Goal: Task Accomplishment & Management: Complete application form

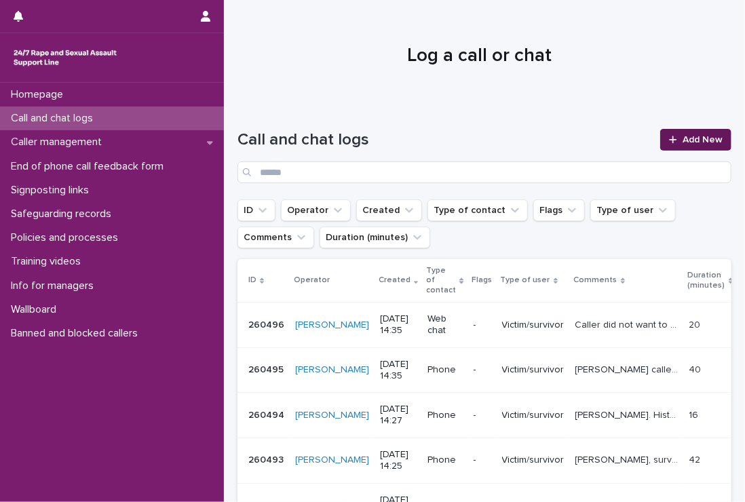
click at [690, 135] on span "Add New" at bounding box center [702, 139] width 40 height 9
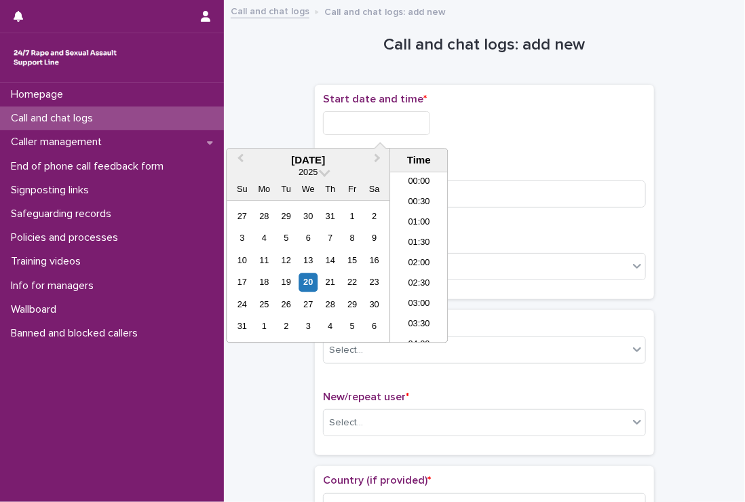
click at [412, 119] on input "text" at bounding box center [376, 123] width 107 height 24
click at [408, 233] on li "14:30" at bounding box center [419, 237] width 58 height 20
click at [408, 121] on input "**********" at bounding box center [376, 123] width 107 height 24
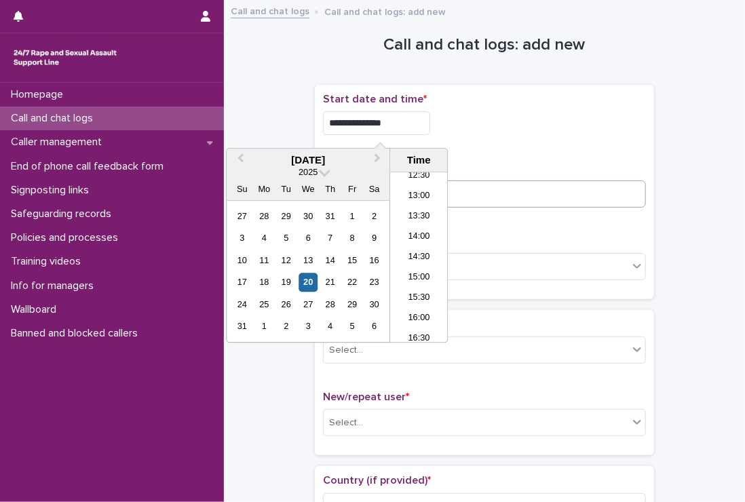
type input "**********"
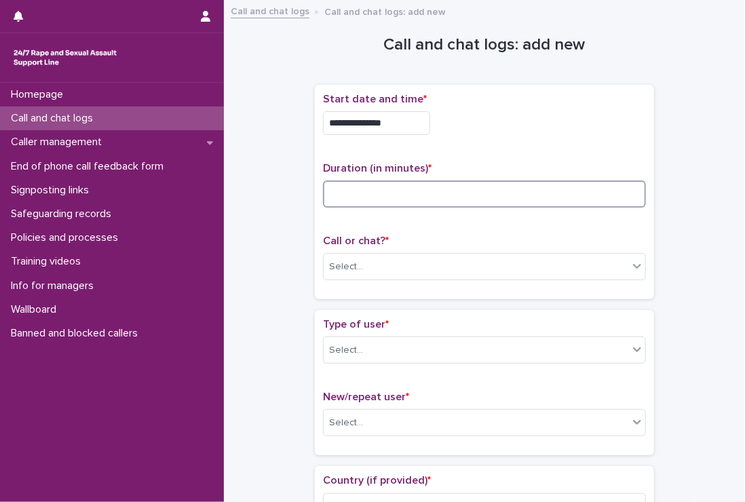
click at [496, 188] on input at bounding box center [484, 193] width 323 height 27
type input "**"
click at [457, 261] on div "Select..." at bounding box center [475, 267] width 304 height 22
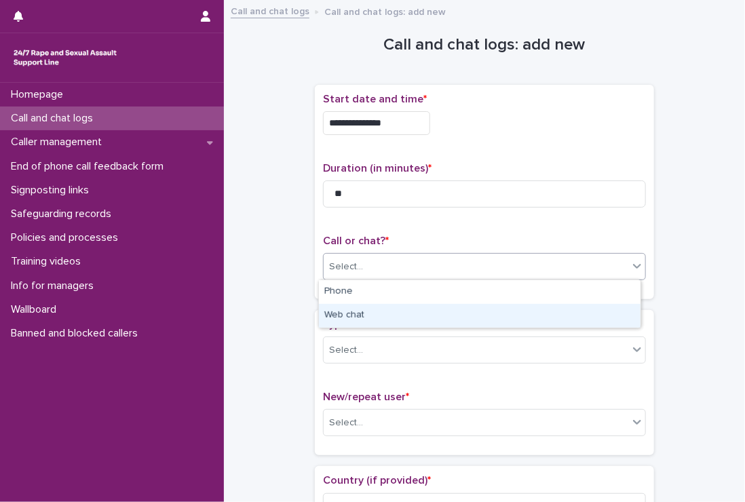
click at [372, 313] on div "Web chat" at bounding box center [479, 316] width 321 height 24
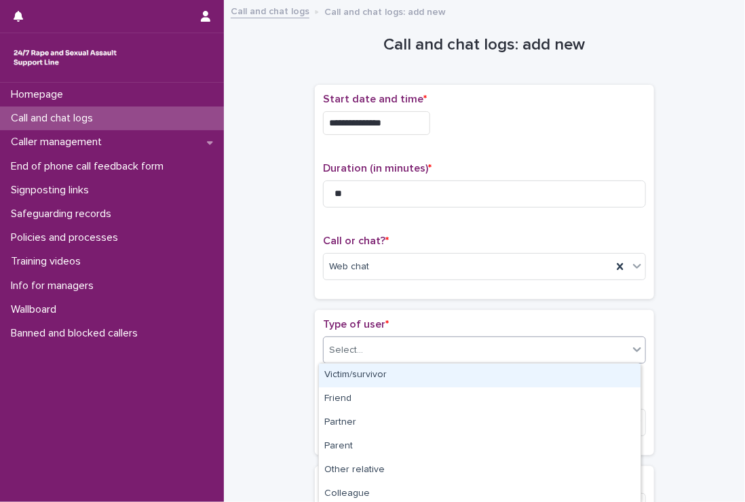
click at [366, 351] on div "Select..." at bounding box center [475, 350] width 304 height 22
click at [374, 374] on div "Victim/survivor" at bounding box center [479, 375] width 321 height 24
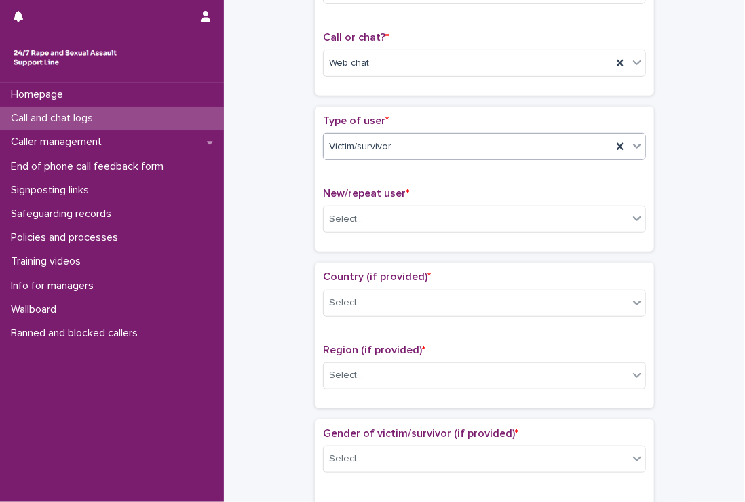
scroll to position [271, 0]
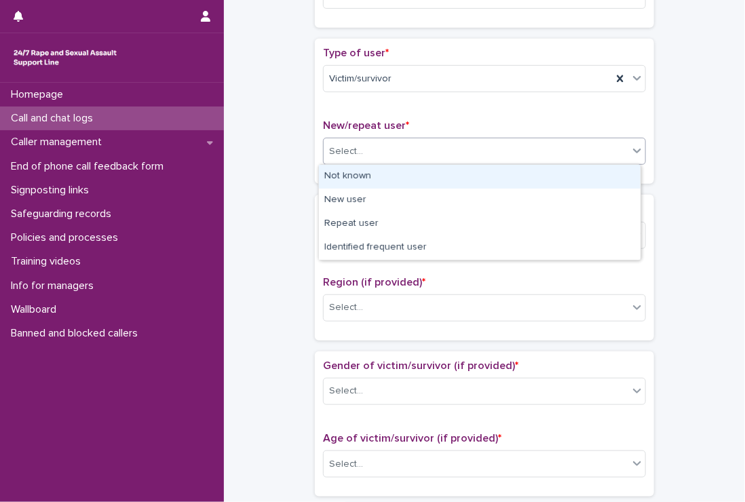
click at [336, 147] on div "Select..." at bounding box center [346, 151] width 34 height 14
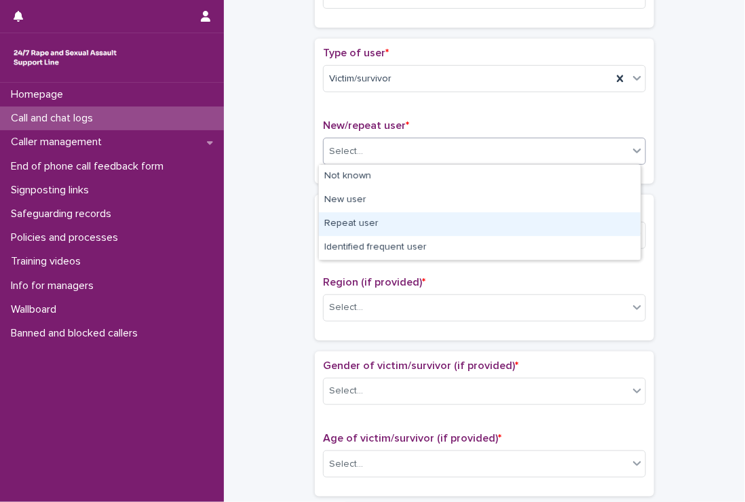
click at [404, 222] on div "Repeat user" at bounding box center [479, 224] width 321 height 24
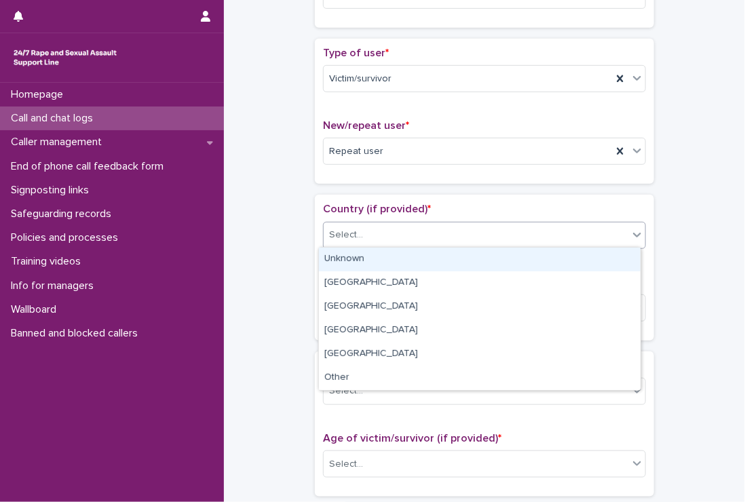
click at [401, 233] on div "Select..." at bounding box center [475, 235] width 304 height 22
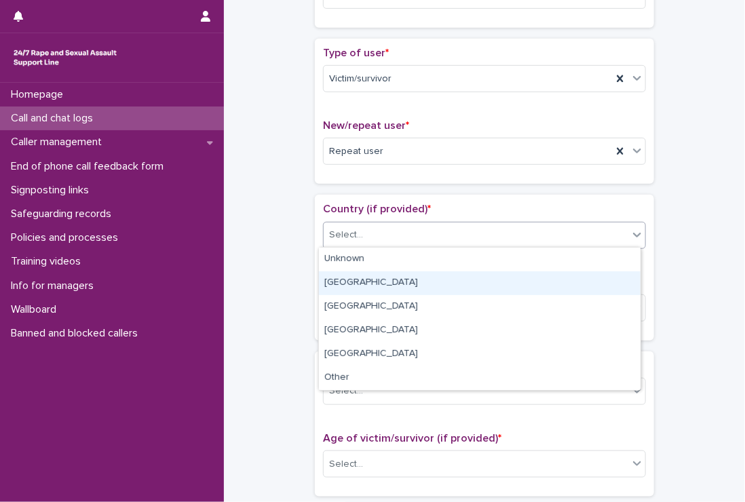
click at [385, 281] on div "[GEOGRAPHIC_DATA]" at bounding box center [479, 283] width 321 height 24
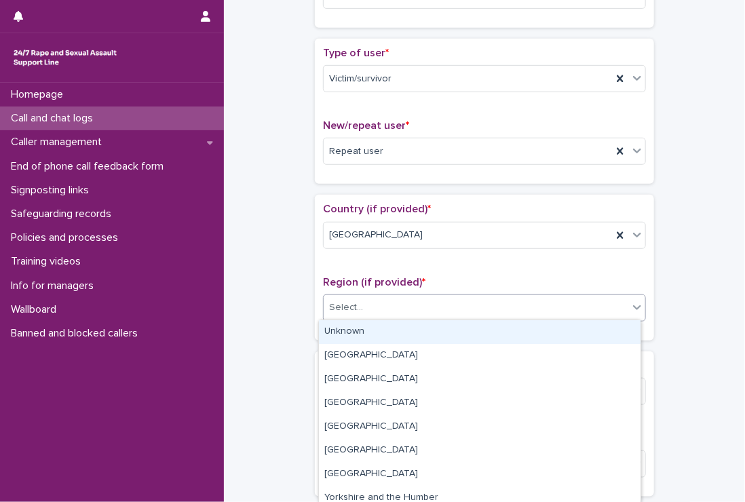
click at [374, 306] on div "Select..." at bounding box center [475, 307] width 304 height 22
click at [368, 331] on div "Unknown" at bounding box center [479, 332] width 321 height 24
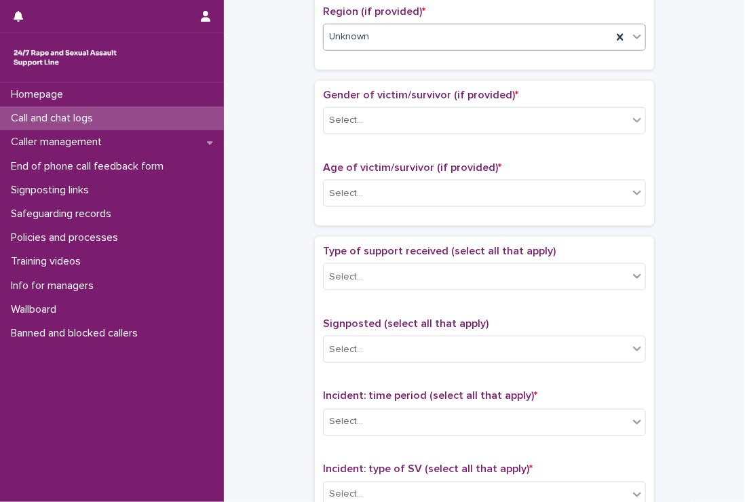
scroll to position [542, 0]
click at [342, 108] on div "Select..." at bounding box center [475, 119] width 304 height 22
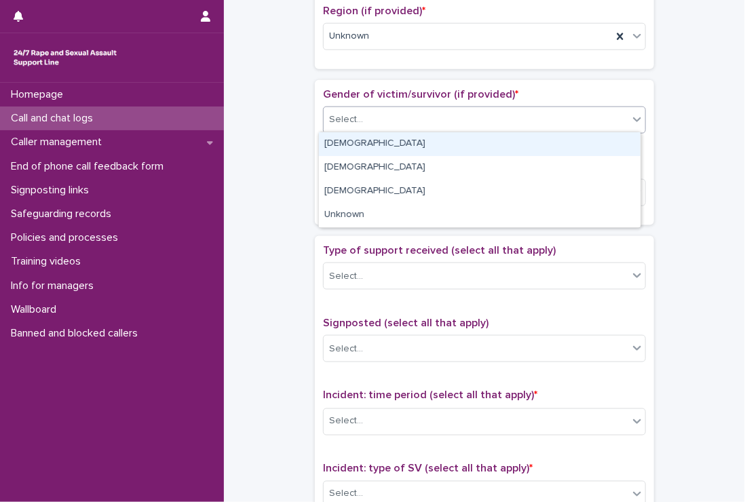
click at [374, 143] on div "[DEMOGRAPHIC_DATA]" at bounding box center [479, 144] width 321 height 24
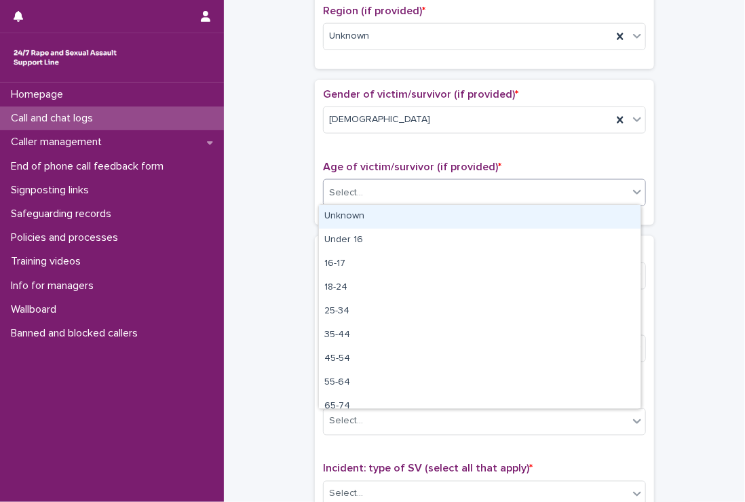
click at [382, 191] on div "Select..." at bounding box center [475, 193] width 304 height 22
click at [382, 214] on div "Unknown" at bounding box center [479, 217] width 321 height 24
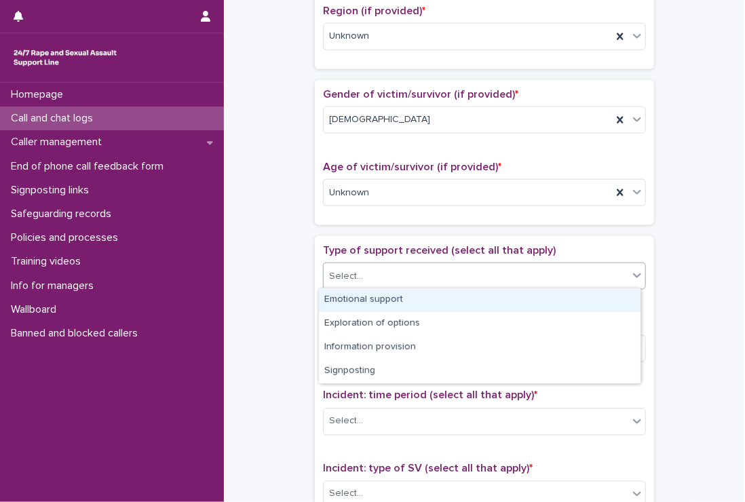
click at [377, 275] on div "Select..." at bounding box center [475, 276] width 304 height 22
click at [378, 298] on div "Emotional support" at bounding box center [479, 300] width 321 height 24
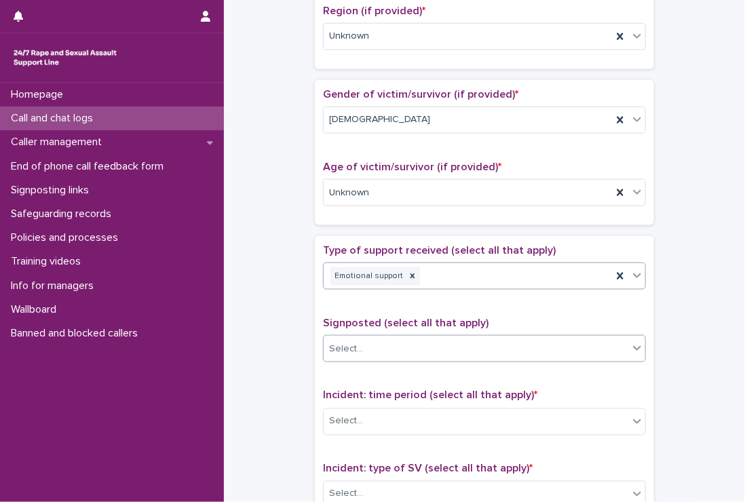
scroll to position [610, 0]
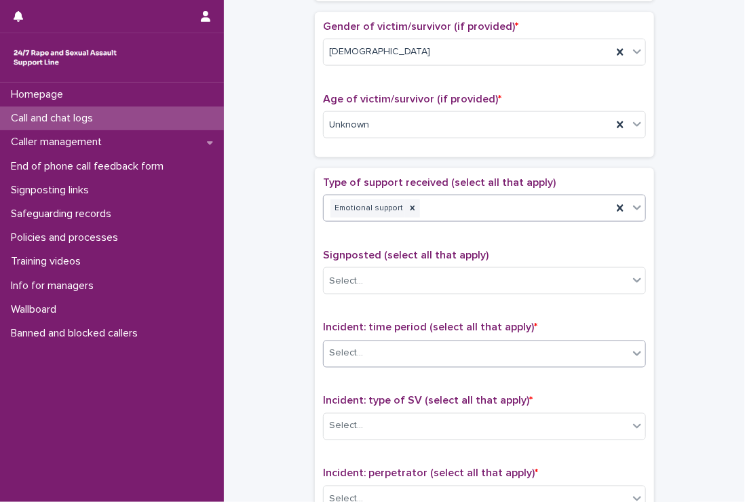
click at [363, 344] on div "Select..." at bounding box center [475, 353] width 304 height 22
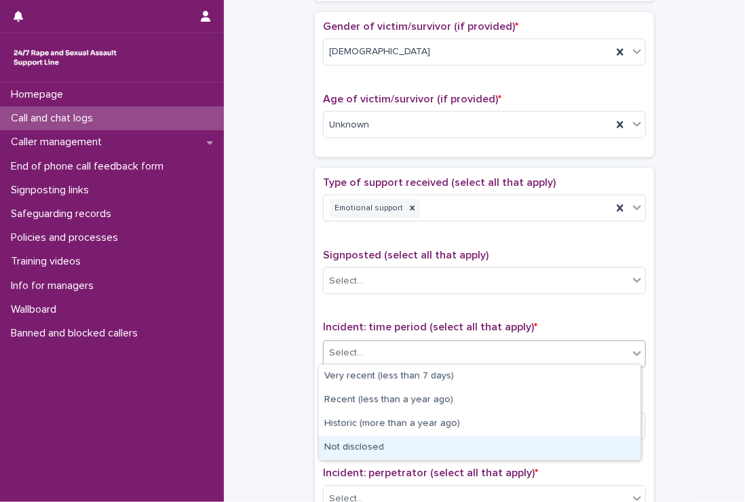
click at [409, 447] on div "Not disclosed" at bounding box center [479, 448] width 321 height 24
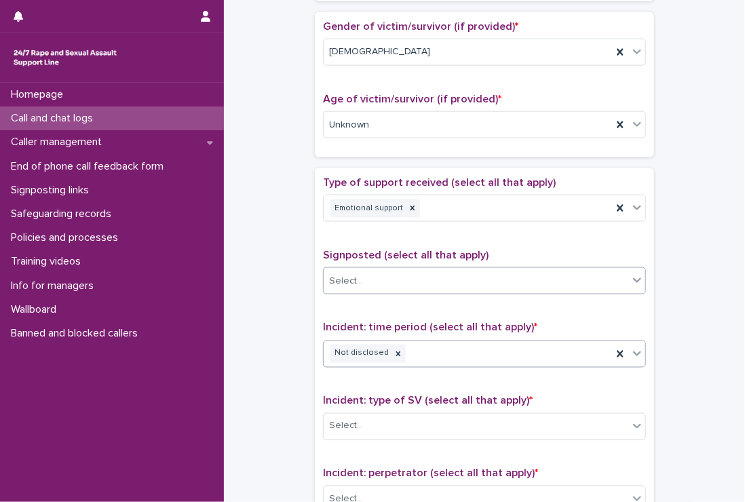
click at [385, 272] on div "Select..." at bounding box center [475, 281] width 304 height 22
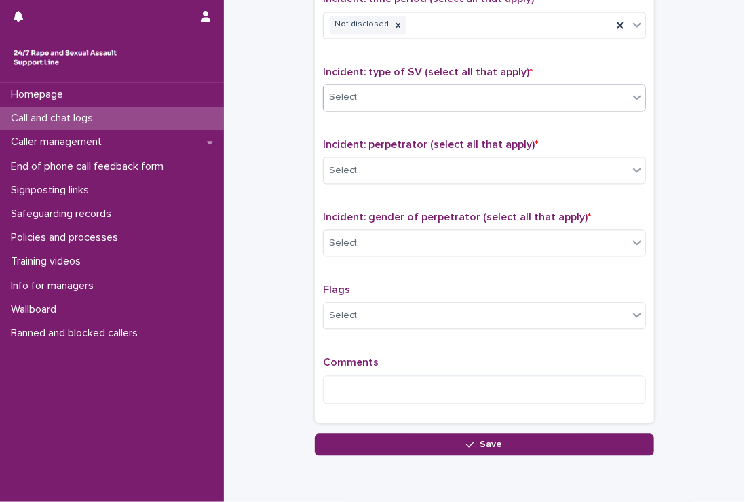
scroll to position [949, 0]
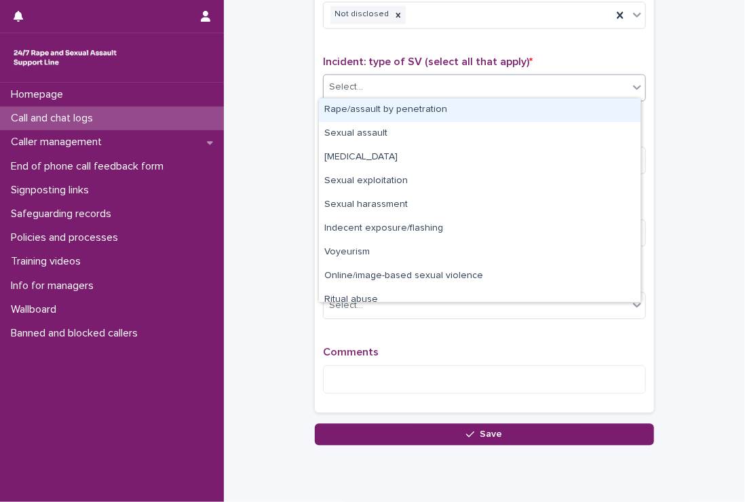
click at [364, 80] on div "Select..." at bounding box center [475, 87] width 304 height 22
click at [373, 105] on div "Rape/assault by penetration" at bounding box center [479, 110] width 321 height 24
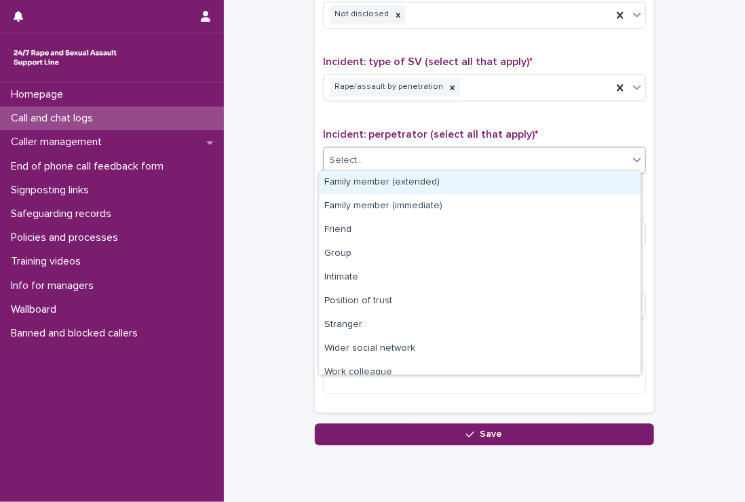
click at [357, 158] on div "Select..." at bounding box center [475, 160] width 304 height 22
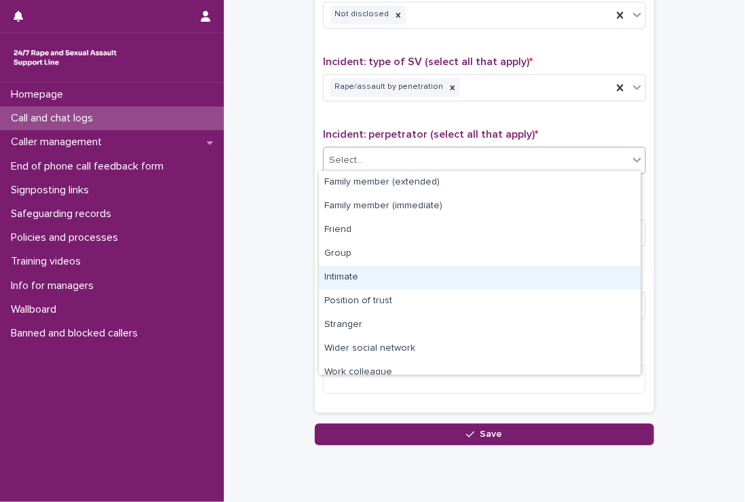
click at [355, 273] on div "Intimate" at bounding box center [479, 278] width 321 height 24
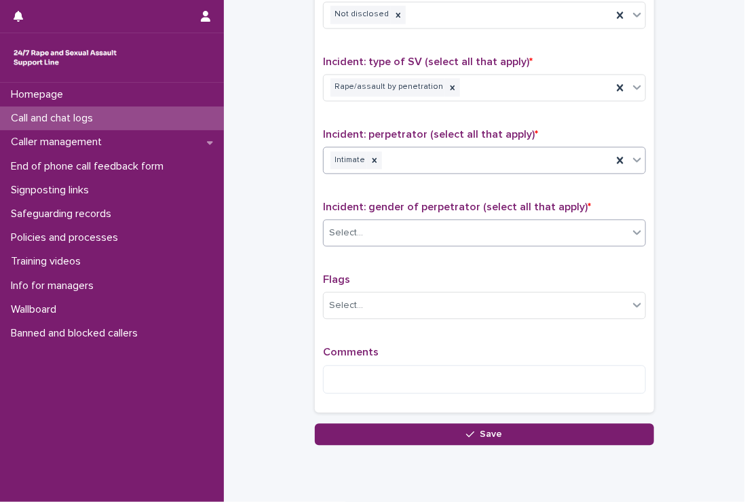
click at [361, 224] on div "Select..." at bounding box center [475, 233] width 304 height 22
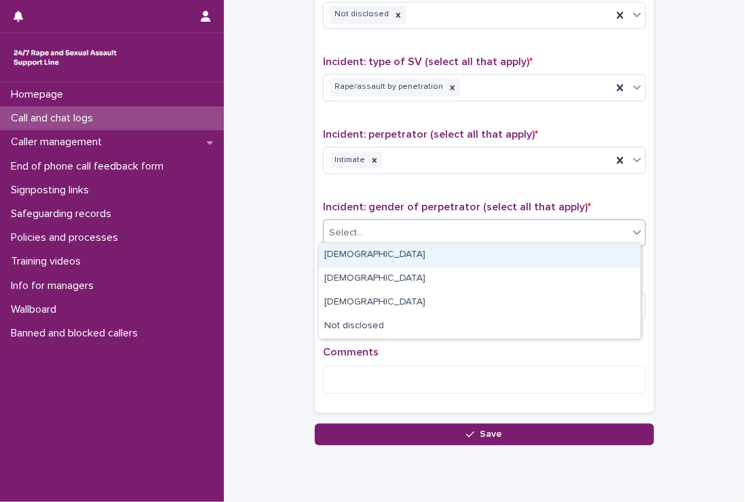
click at [369, 254] on div "[DEMOGRAPHIC_DATA]" at bounding box center [479, 255] width 321 height 24
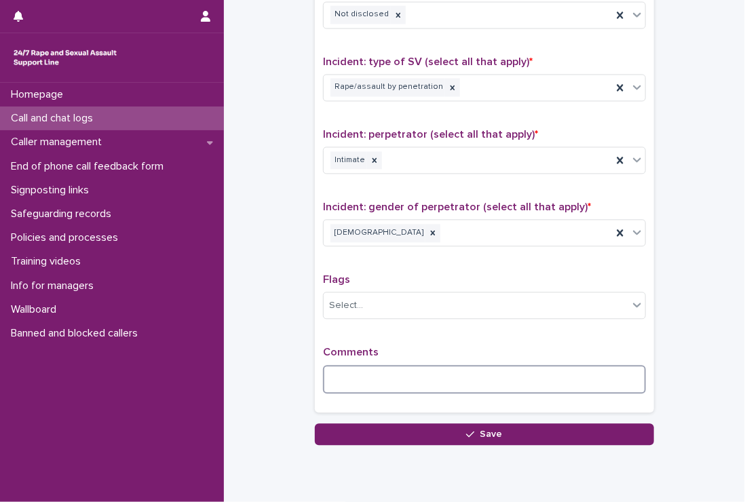
click at [413, 376] on textarea at bounding box center [484, 379] width 323 height 29
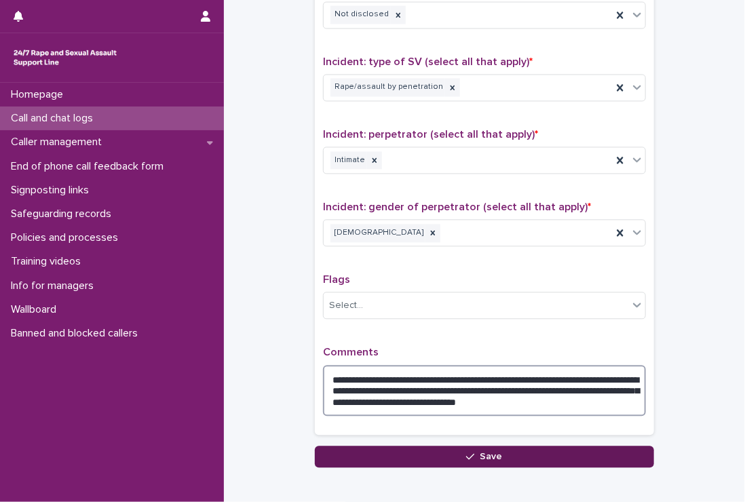
type textarea "**********"
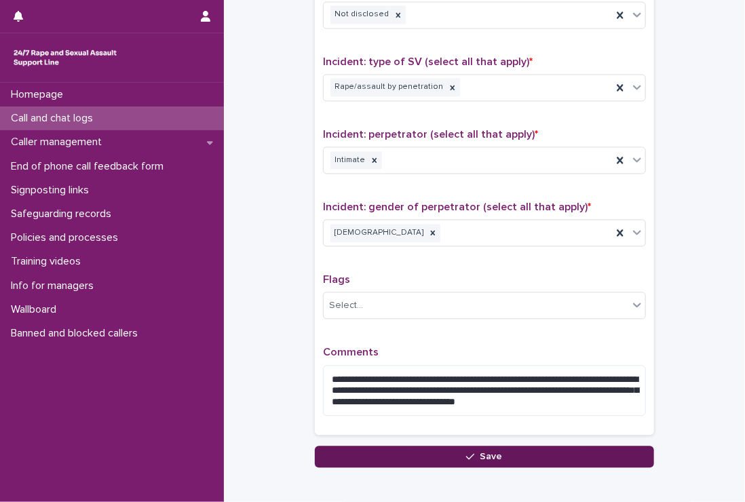
click at [523, 452] on button "Save" at bounding box center [484, 456] width 339 height 22
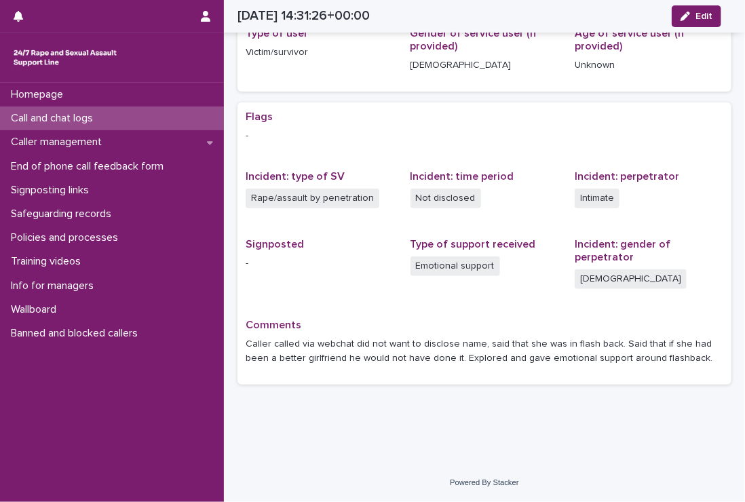
scroll to position [193, 0]
click at [62, 109] on div "Call and chat logs" at bounding box center [112, 118] width 224 height 24
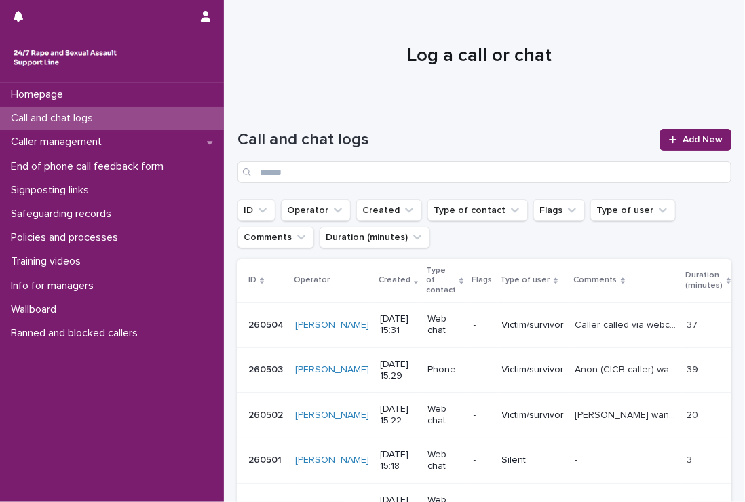
click at [28, 116] on p "Call and chat logs" at bounding box center [54, 118] width 98 height 13
click at [201, 12] on icon "button" at bounding box center [205, 16] width 9 height 11
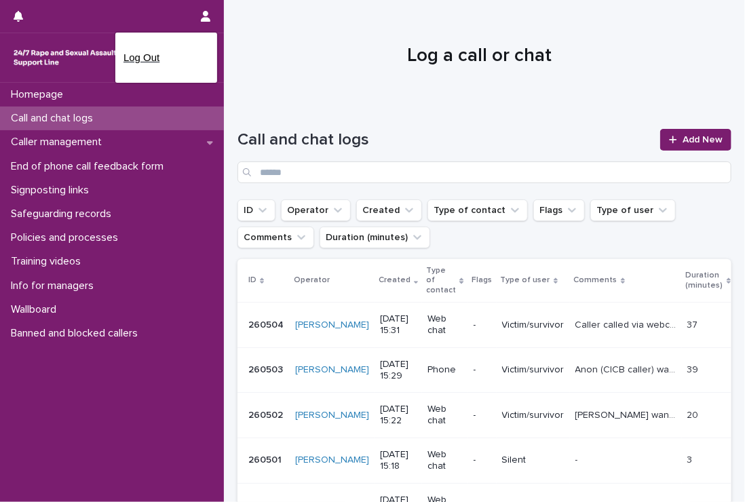
click at [138, 52] on p "Log Out" at bounding box center [165, 57] width 85 height 23
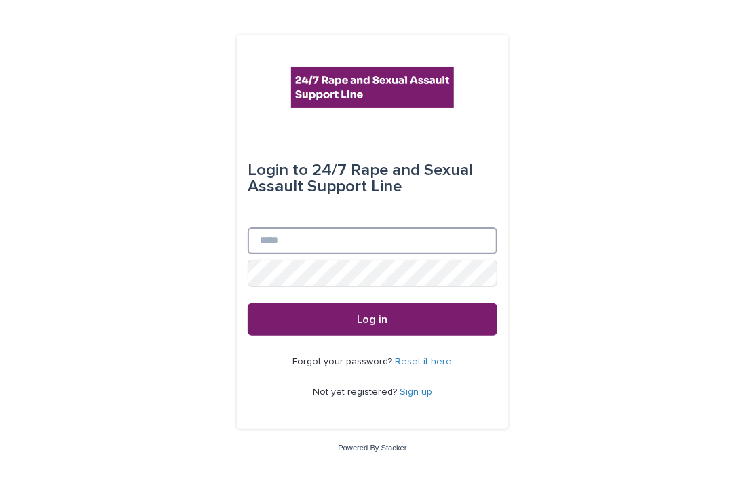
type input "**********"
